Goal: Task Accomplishment & Management: Manage account settings

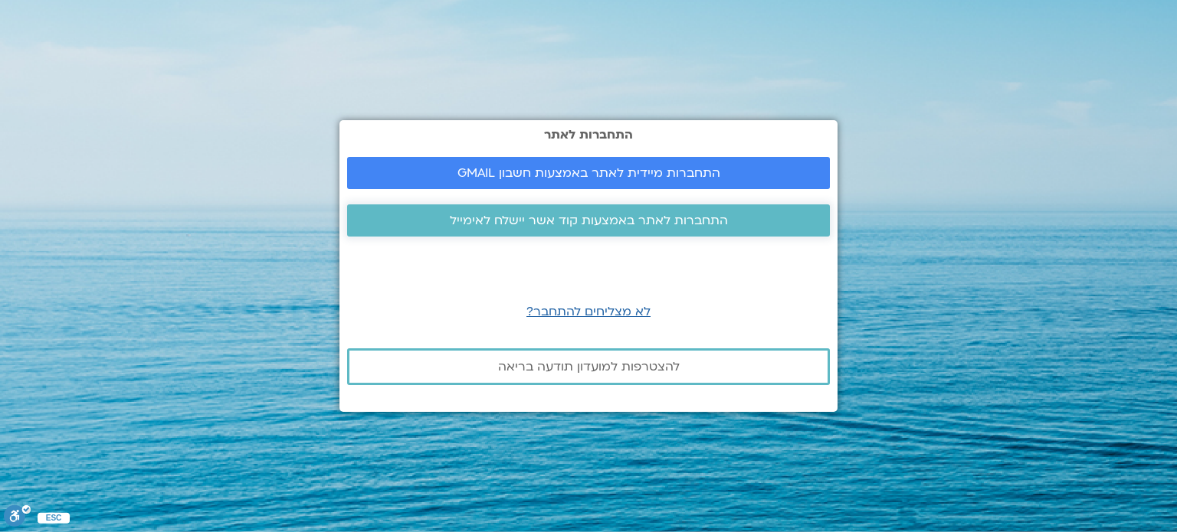
click at [556, 222] on span "התחברות לאתר באמצעות קוד אשר יישלח לאימייל" at bounding box center [589, 221] width 278 height 14
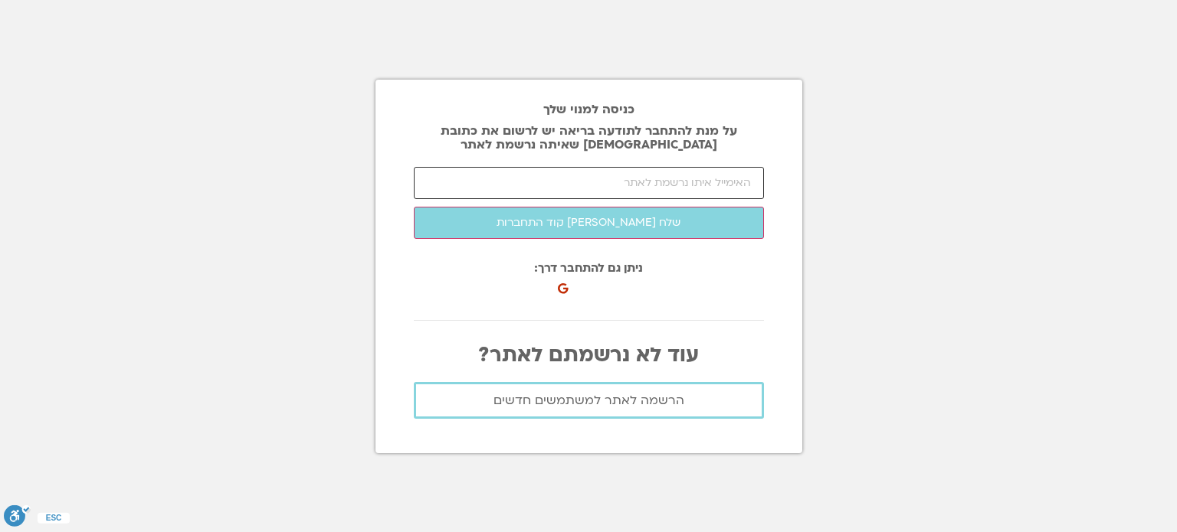
click at [611, 186] on input "email" at bounding box center [589, 183] width 350 height 32
type input "ד"
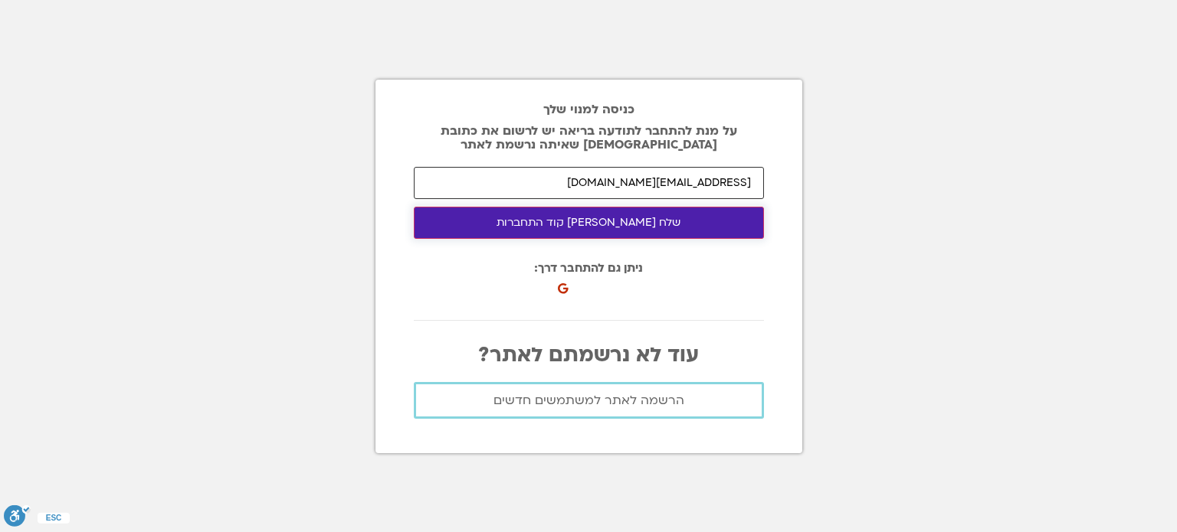
type input "segevh8@gmail.com"
click at [663, 228] on button "שלח לי קוד התחברות" at bounding box center [589, 223] width 350 height 32
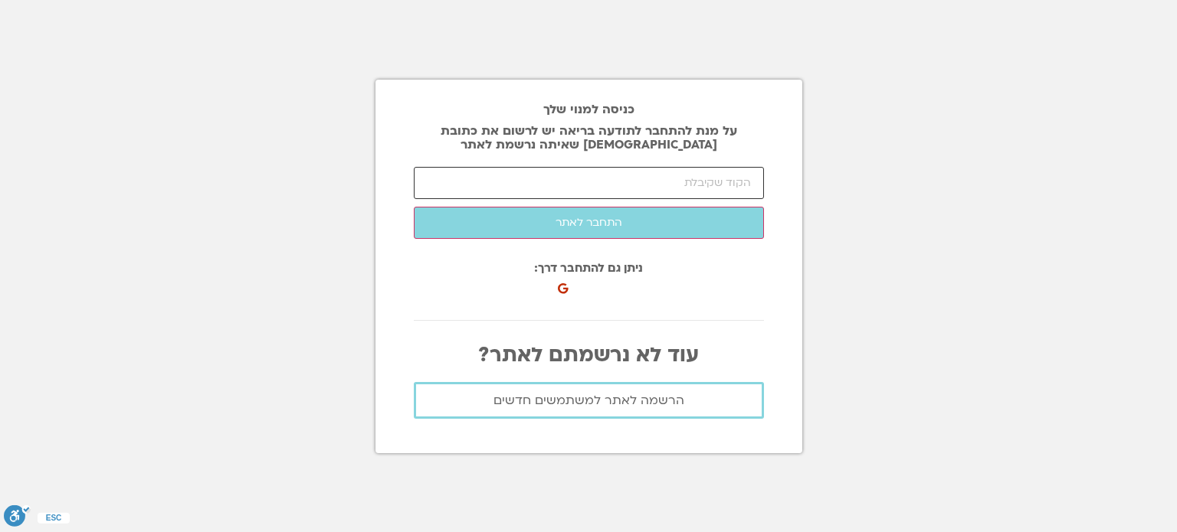
click at [746, 187] on input "number" at bounding box center [589, 183] width 350 height 32
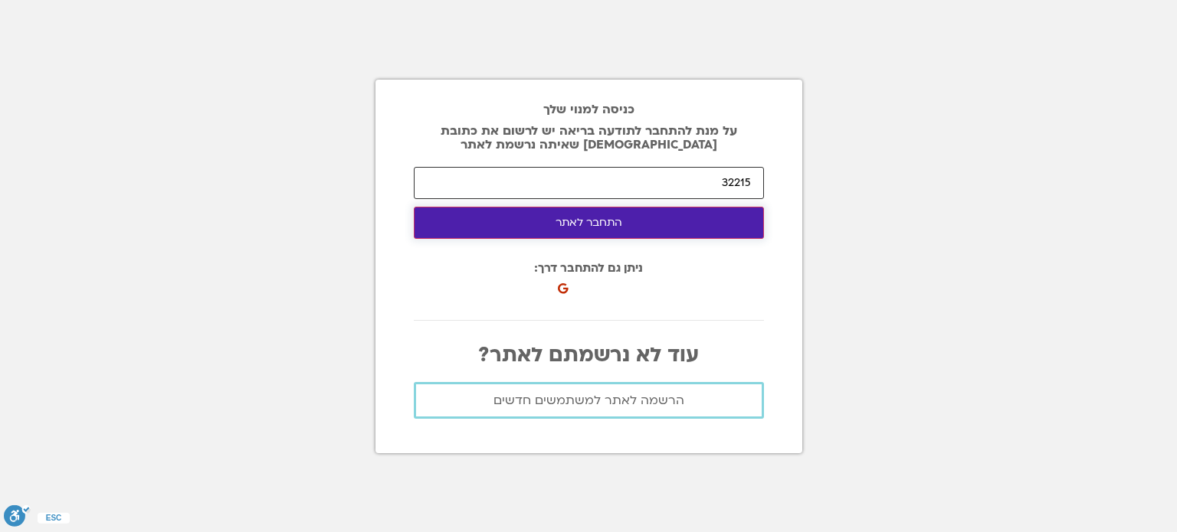
type input "32215"
click at [639, 214] on button "התחבר לאתר" at bounding box center [589, 223] width 350 height 32
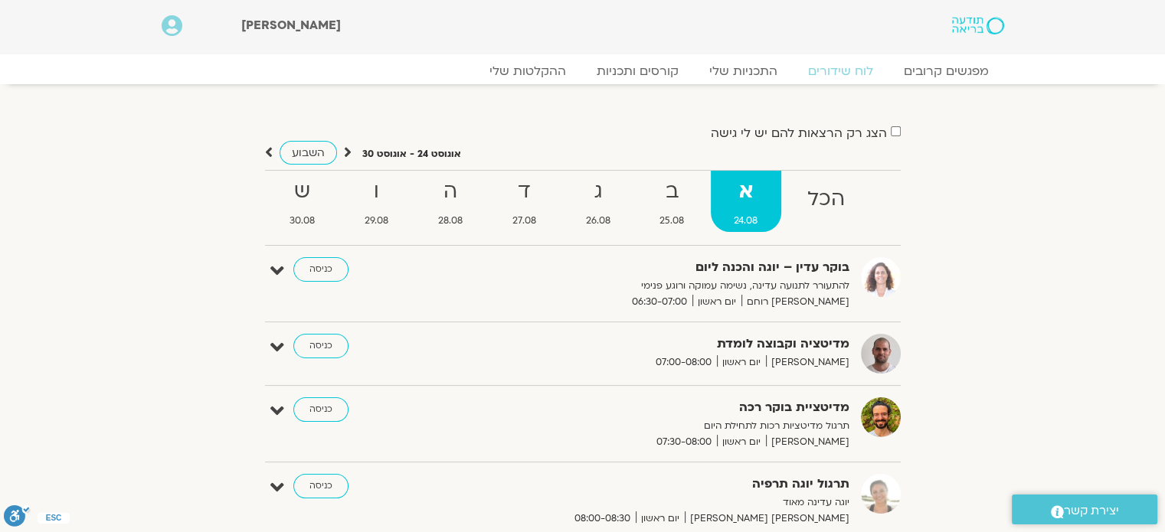
scroll to position [77, 0]
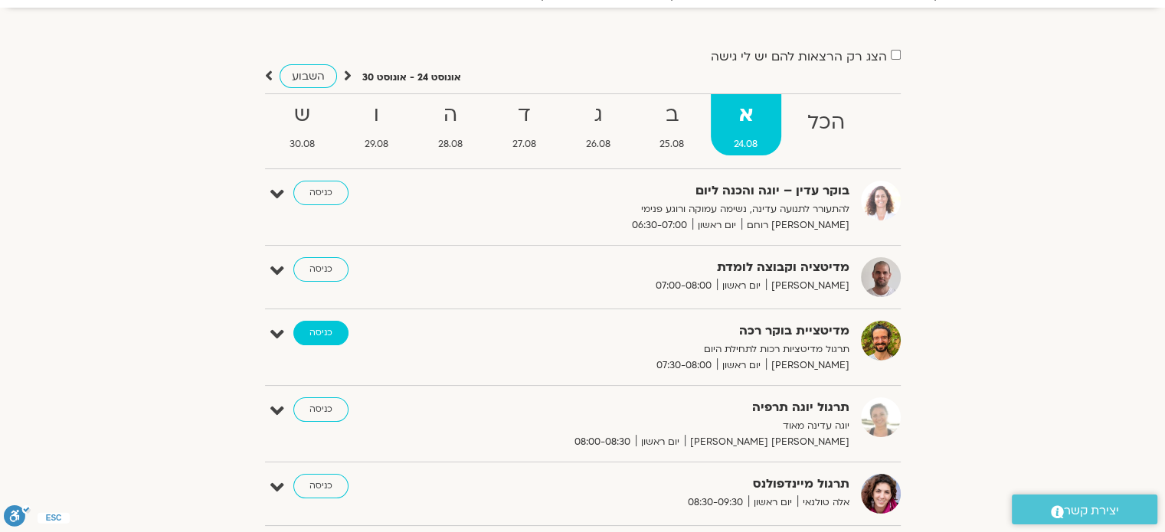
click at [331, 334] on link "כניסה" at bounding box center [320, 333] width 55 height 25
